Goal: Information Seeking & Learning: Find contact information

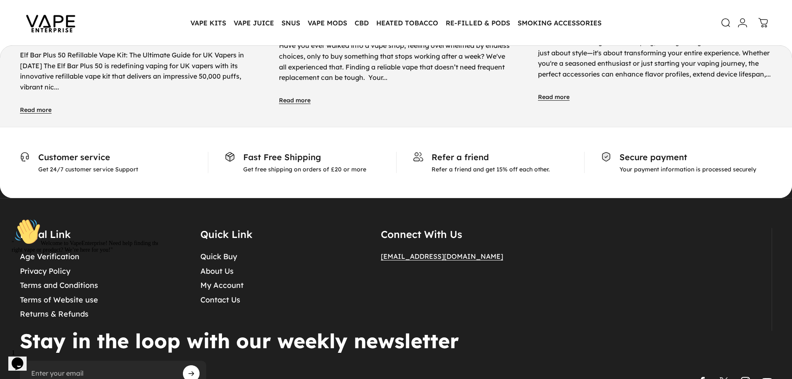
scroll to position [4199, 0]
drag, startPoint x: 367, startPoint y: 164, endPoint x: 243, endPoint y: 149, distance: 124.9
click at [243, 152] on div "Fast Free Shipping Get free shipping on orders of £20 or more" at bounding box center [302, 162] width 188 height 21
drag, startPoint x: 37, startPoint y: 151, endPoint x: 760, endPoint y: 165, distance: 722.7
click at [760, 165] on carousel-element "Customer service Get 24/7 customer service Support Fast Free Shipping Get free …" at bounding box center [396, 162] width 752 height 21
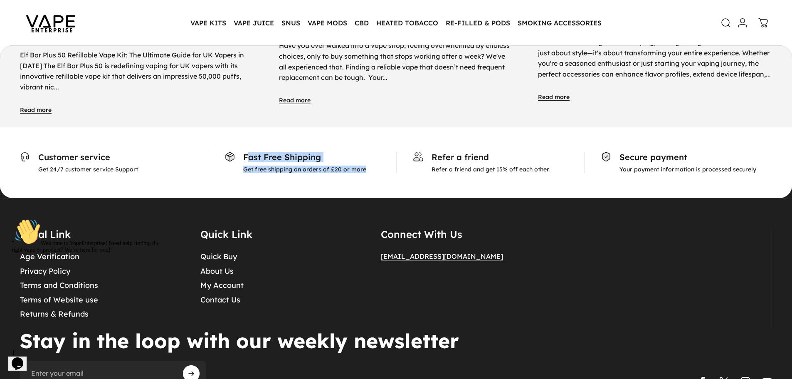
click at [598, 152] on div "Secure payment Your payment information is processed securely" at bounding box center [678, 162] width 188 height 21
drag, startPoint x: 620, startPoint y: 151, endPoint x: 771, endPoint y: 168, distance: 151.5
click at [771, 168] on div "Customer service Get 24/7 customer service Support Fast Free Shipping Get free …" at bounding box center [396, 162] width 792 height 71
drag, startPoint x: 432, startPoint y: 151, endPoint x: 552, endPoint y: 170, distance: 120.9
click at [552, 170] on div "Customer service Get 24/7 customer service Support Fast Free Shipping Get free …" at bounding box center [396, 162] width 792 height 71
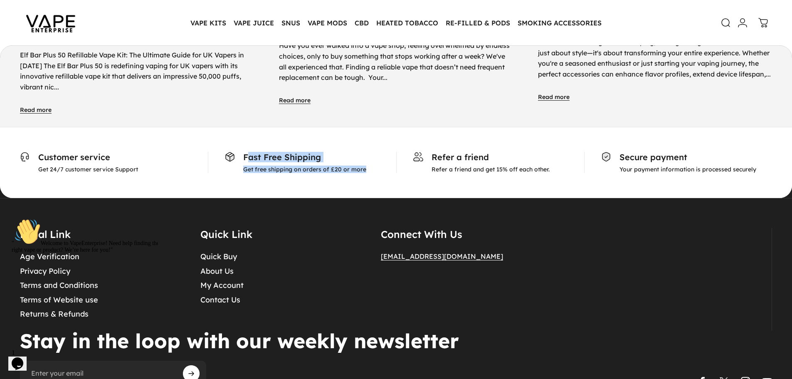
click at [552, 170] on div "Customer service Get 24/7 customer service Support Fast Free Shipping Get free …" at bounding box center [396, 162] width 792 height 71
drag, startPoint x: 245, startPoint y: 152, endPoint x: 374, endPoint y: 167, distance: 129.9
click at [374, 167] on div "Customer service Get 24/7 customer service Support Fast Free Shipping Get free …" at bounding box center [396, 162] width 792 height 71
drag, startPoint x: 41, startPoint y: 150, endPoint x: 170, endPoint y: 165, distance: 129.8
click at [170, 165] on div "Customer service Get 24/7 customer service Support" at bounding box center [114, 162] width 188 height 21
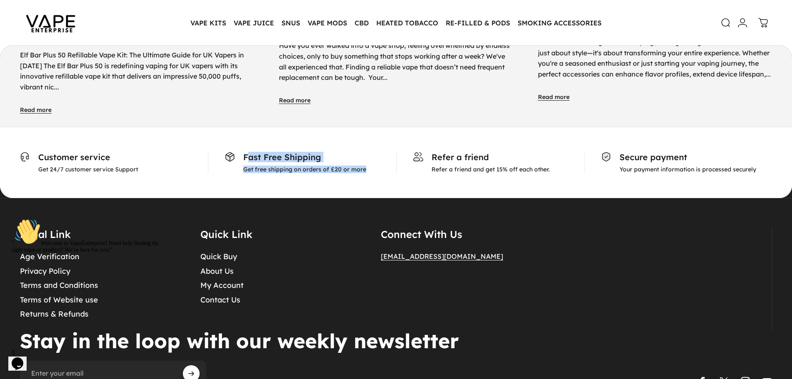
click at [170, 165] on div "Customer service Get 24/7 customer service Support" at bounding box center [114, 162] width 188 height 21
drag, startPoint x: 40, startPoint y: 151, endPoint x: 173, endPoint y: 175, distance: 135.6
click at [173, 175] on div "Customer service Get 24/7 customer service Support Fast Free Shipping Get free …" at bounding box center [396, 162] width 792 height 71
click at [16, 360] on icon "Chat widget" at bounding box center [18, 363] width 12 height 12
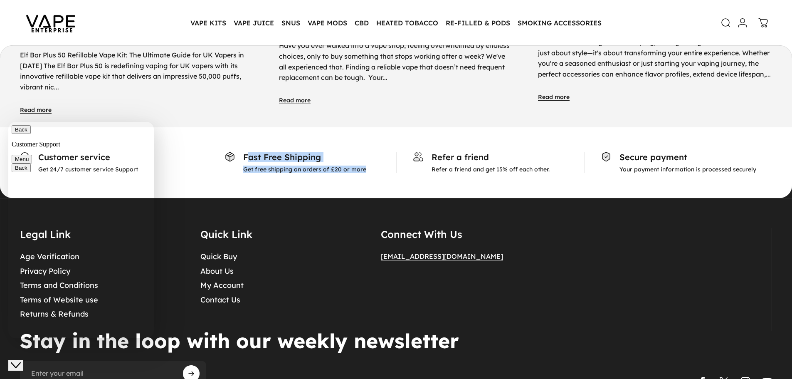
click at [526, 297] on details "Connect With Us [EMAIL_ADDRESS][DOMAIN_NAME]" at bounding box center [469, 279] width 176 height 103
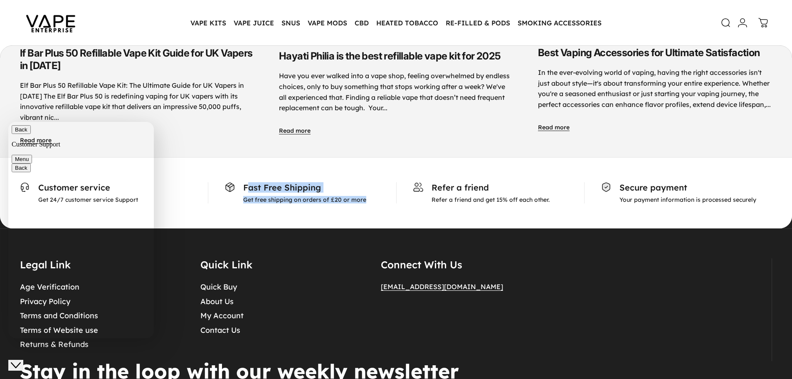
scroll to position [4154, 0]
